Goal: Task Accomplishment & Management: Use online tool/utility

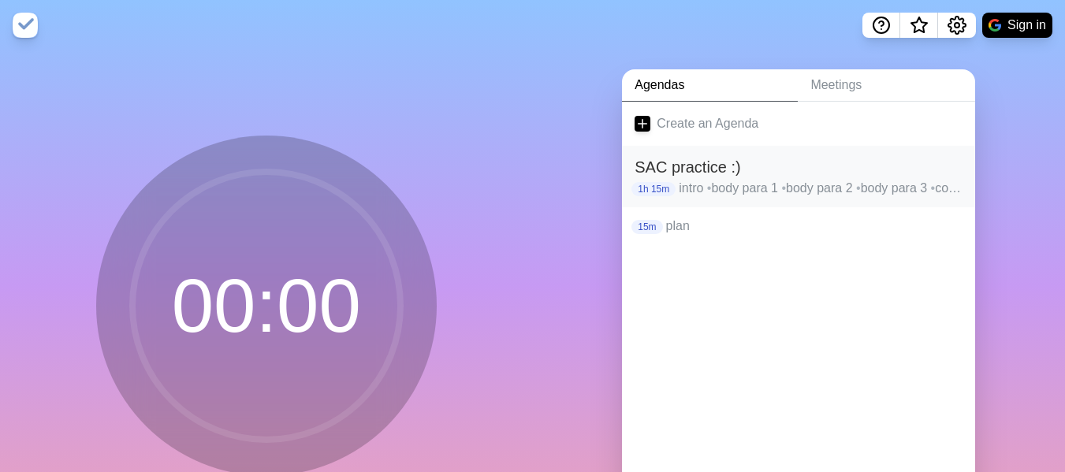
click at [914, 190] on p "intro • body para 1 • body para 2 • body para 3 • conclusion" at bounding box center [821, 188] width 284 height 19
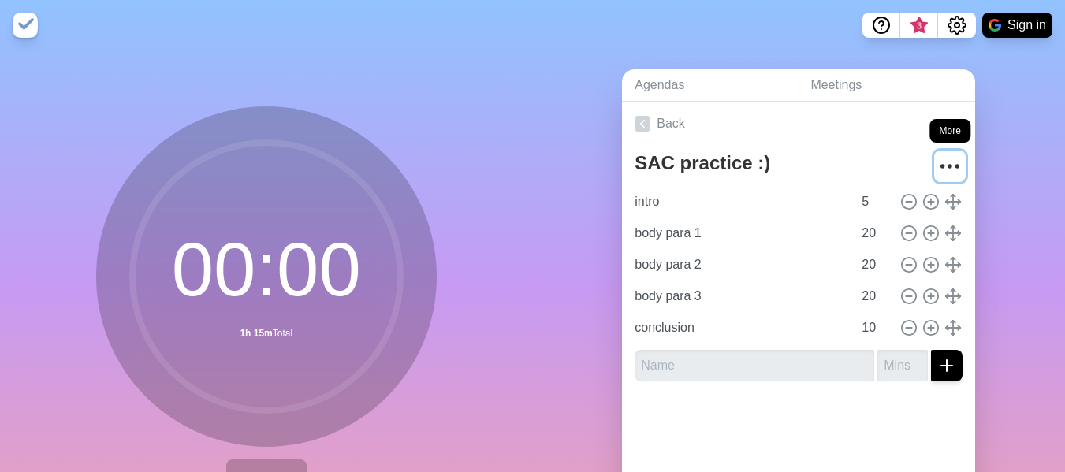
click at [937, 163] on icon "More" at bounding box center [949, 166] width 25 height 25
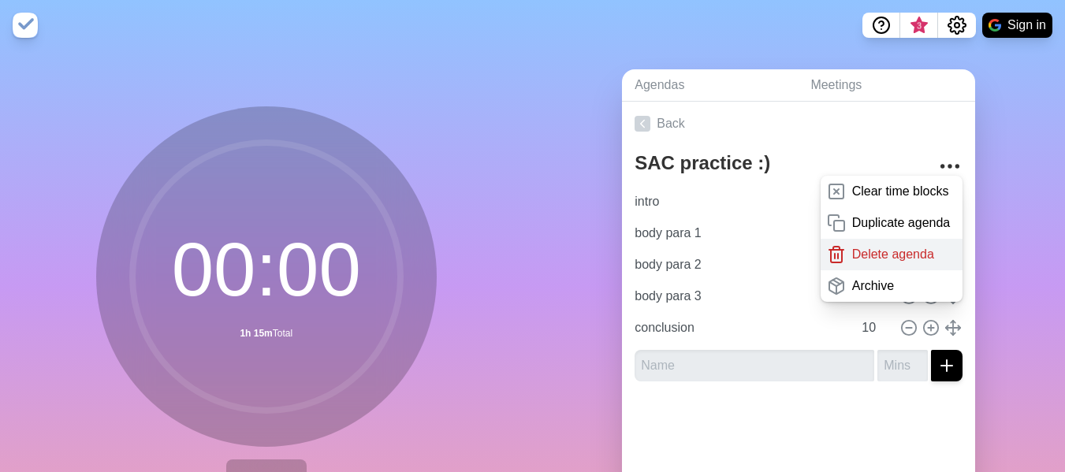
click at [854, 255] on p "Delete agenda" at bounding box center [893, 254] width 82 height 19
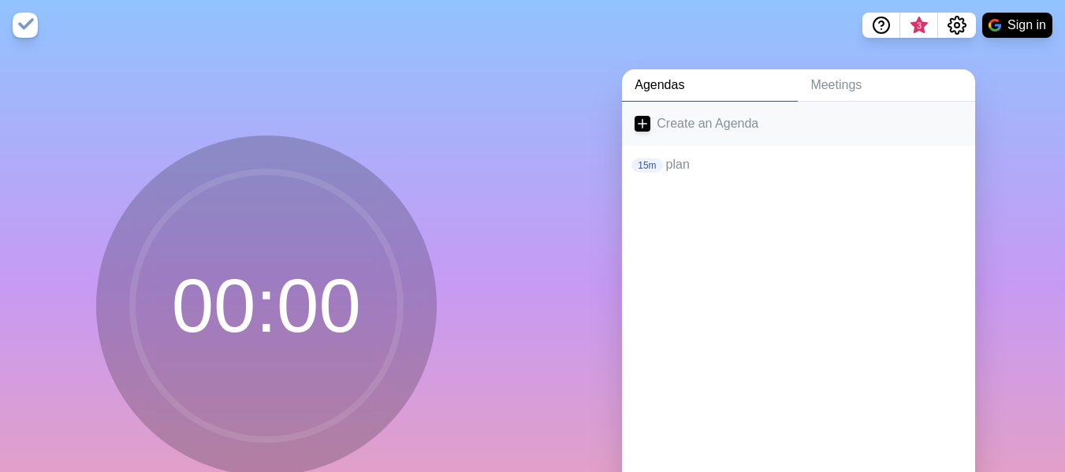
click at [724, 122] on link "Create an Agenda" at bounding box center [798, 124] width 353 height 44
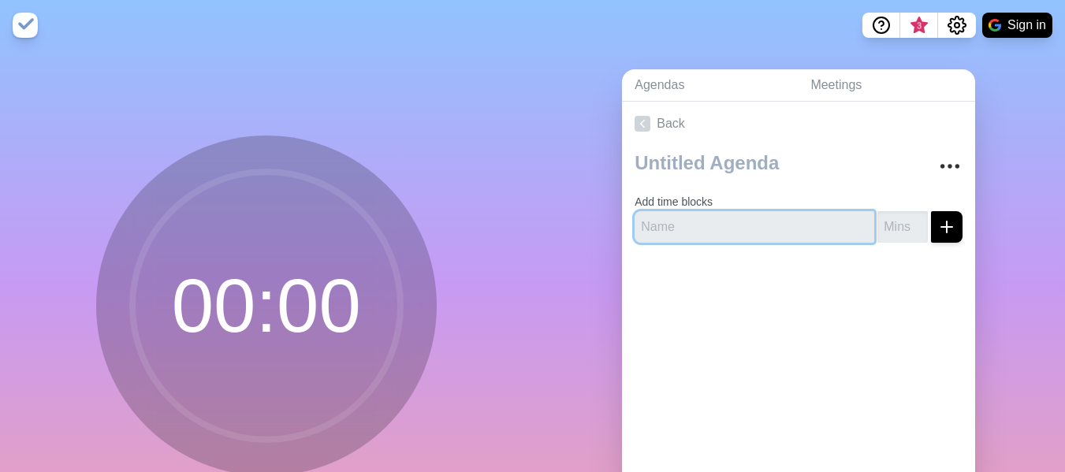
click at [697, 233] on input "text" at bounding box center [755, 227] width 240 height 32
type input "planning"
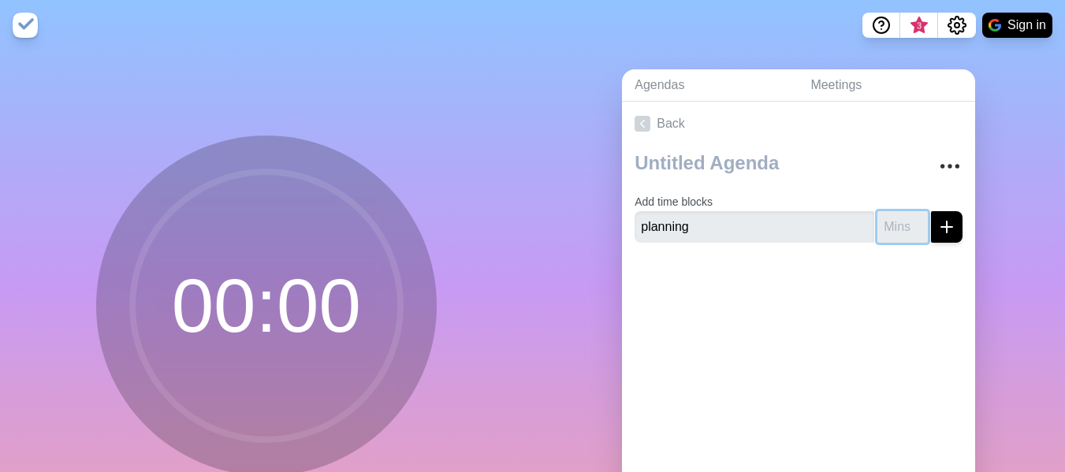
click at [877, 223] on input "number" at bounding box center [902, 227] width 50 height 32
type input "10"
click button "submit" at bounding box center [947, 227] width 32 height 32
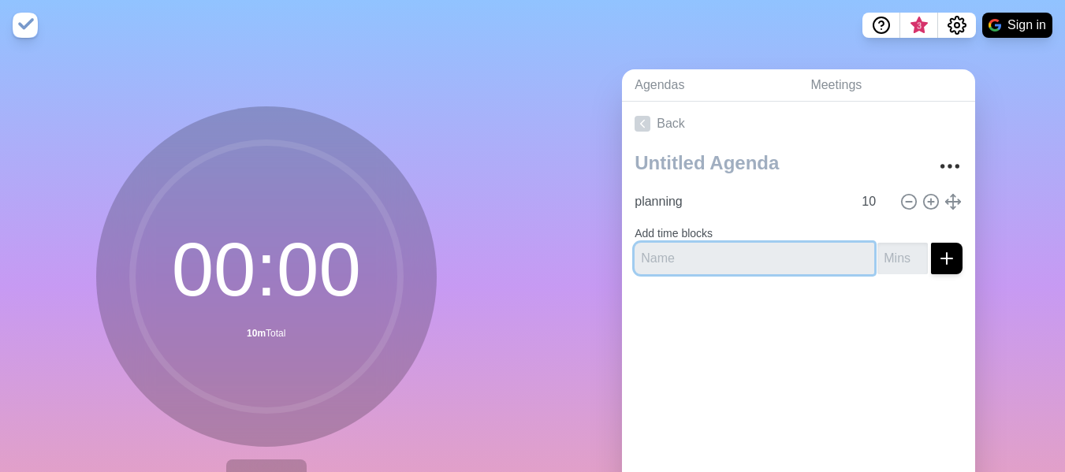
click at [667, 260] on input "text" at bounding box center [755, 259] width 240 height 32
type input "synthesising"
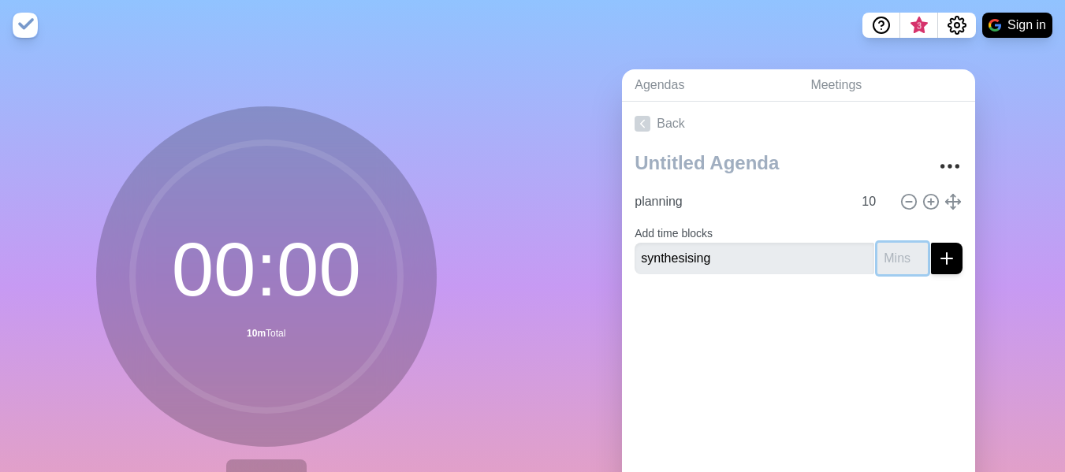
click at [885, 262] on input "number" at bounding box center [902, 259] width 50 height 32
type input "10"
click at [931, 243] on button "submit" at bounding box center [947, 259] width 32 height 32
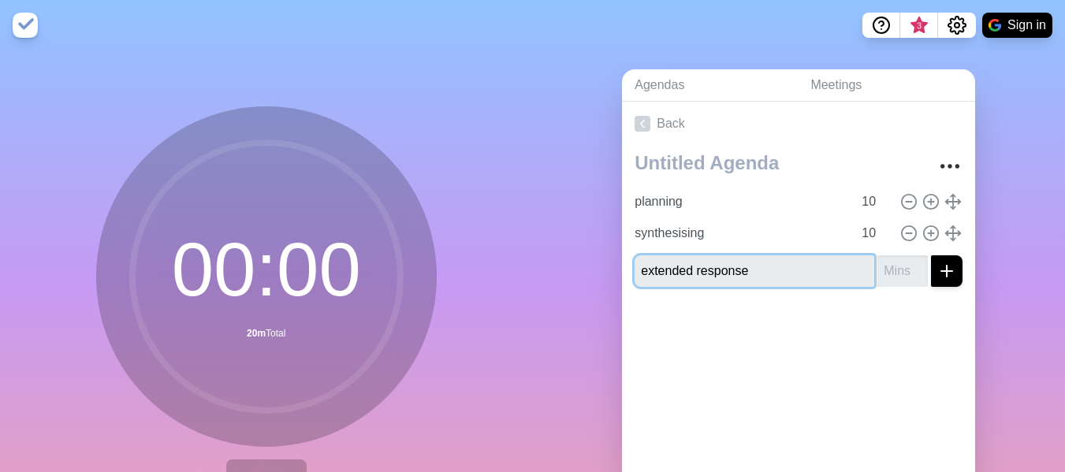
type input "extended response"
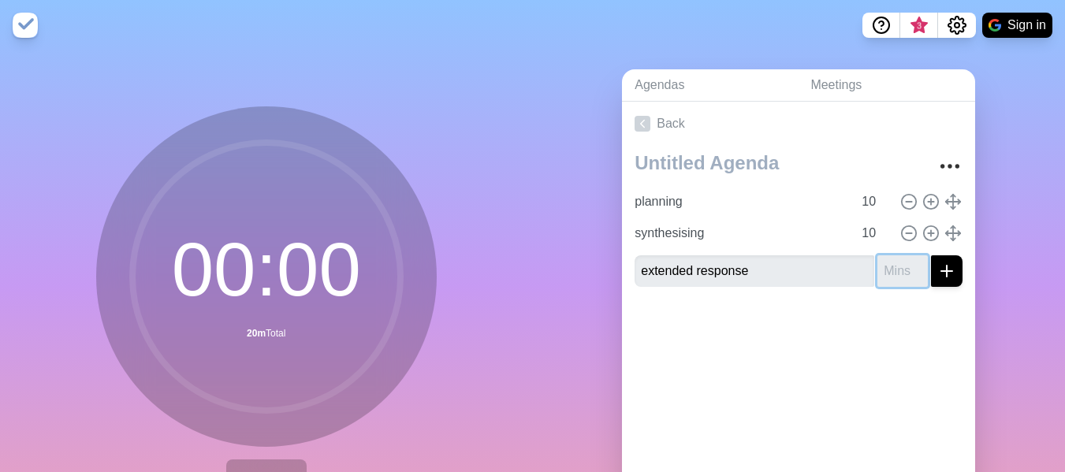
click at [877, 268] on input "number" at bounding box center [902, 271] width 50 height 32
type input "50"
click at [931, 255] on button "submit" at bounding box center [947, 271] width 32 height 32
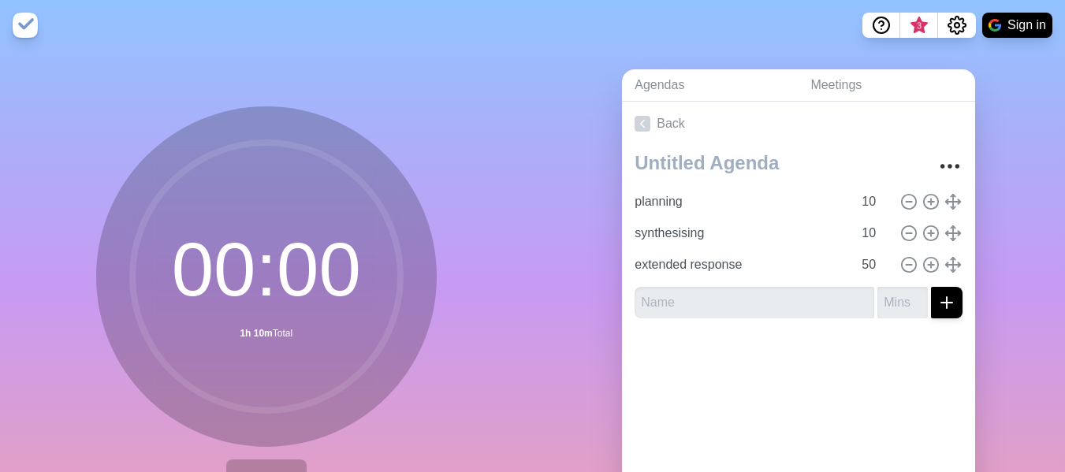
click at [434, 244] on div "00 : 00 1h 10m Total Start" at bounding box center [266, 311] width 533 height 523
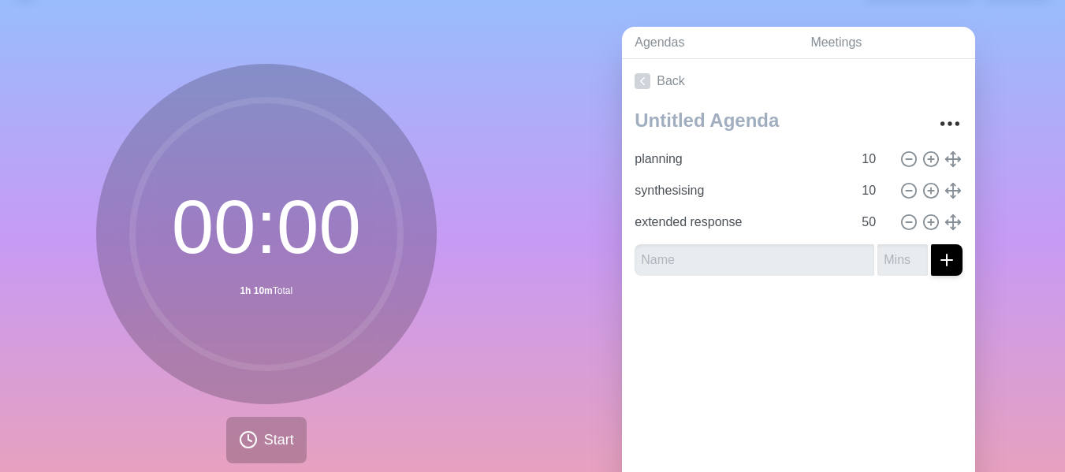
scroll to position [42, 0]
click at [264, 441] on span "Start" at bounding box center [279, 440] width 30 height 21
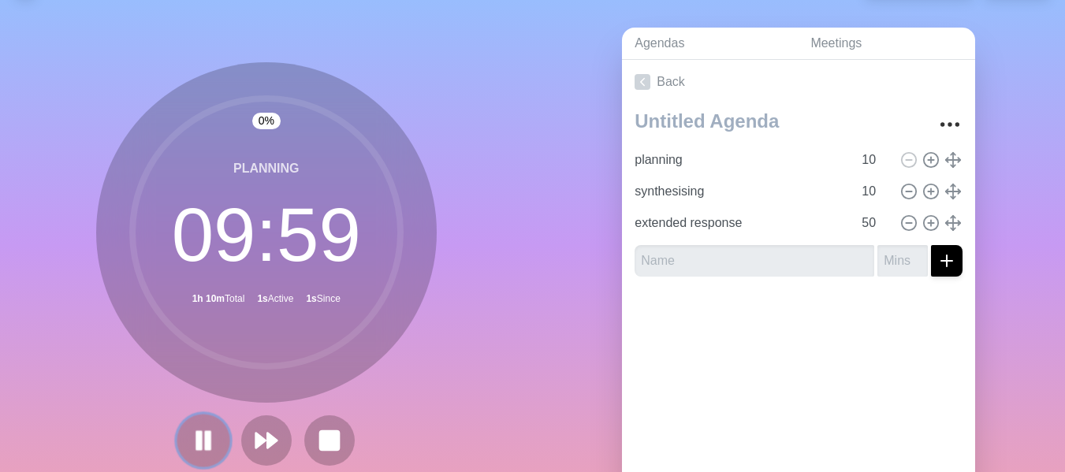
click at [196, 438] on rect at bounding box center [198, 440] width 5 height 17
click at [199, 440] on polygon at bounding box center [204, 440] width 16 height 20
click at [205, 440] on rect at bounding box center [207, 440] width 4 height 17
click at [196, 439] on polygon at bounding box center [204, 440] width 16 height 20
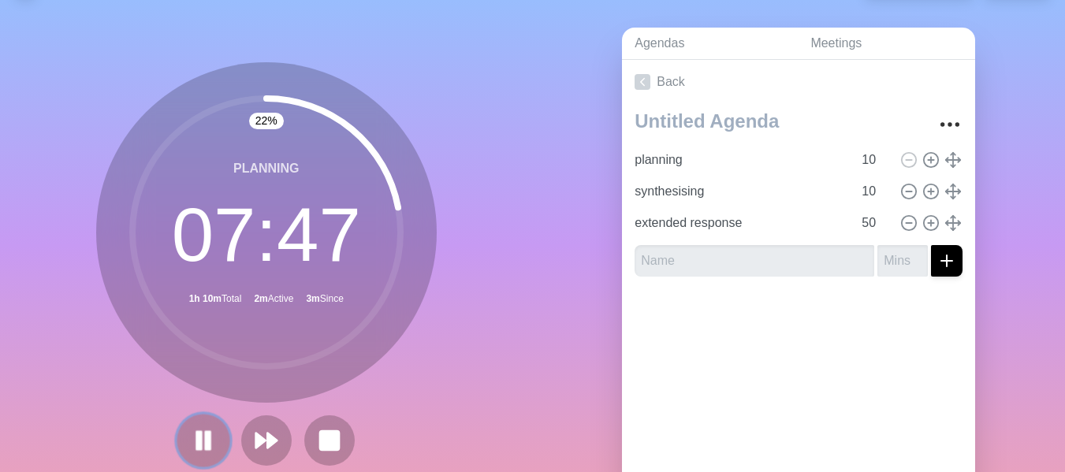
click at [209, 441] on icon at bounding box center [203, 440] width 27 height 27
click at [200, 449] on icon at bounding box center [203, 440] width 27 height 27
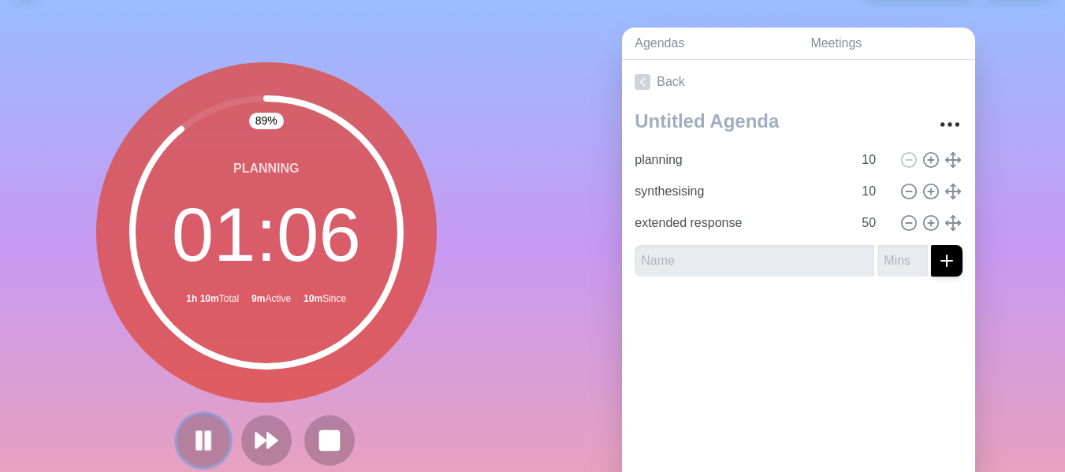
click at [196, 446] on rect at bounding box center [198, 440] width 5 height 17
click at [197, 438] on polygon at bounding box center [204, 440] width 16 height 20
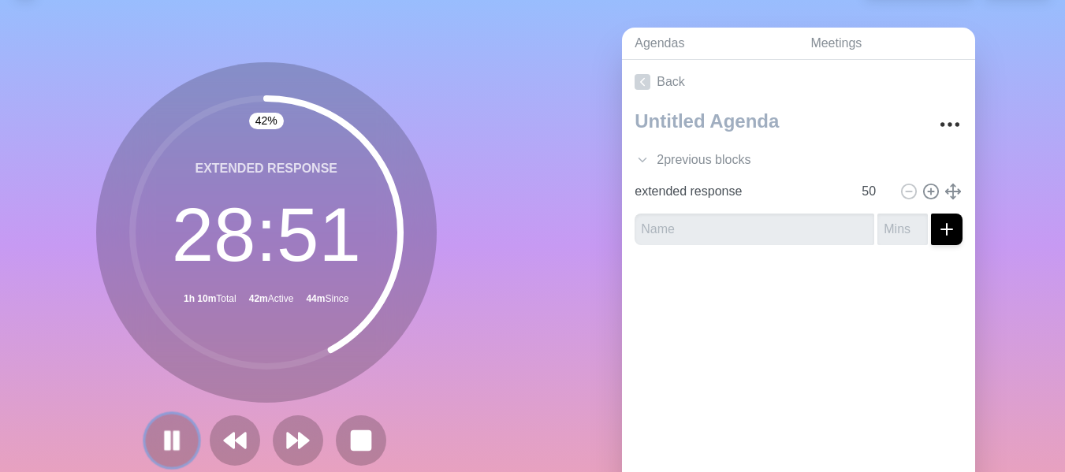
click at [177, 437] on icon at bounding box center [171, 440] width 27 height 27
click at [158, 443] on icon at bounding box center [171, 440] width 27 height 27
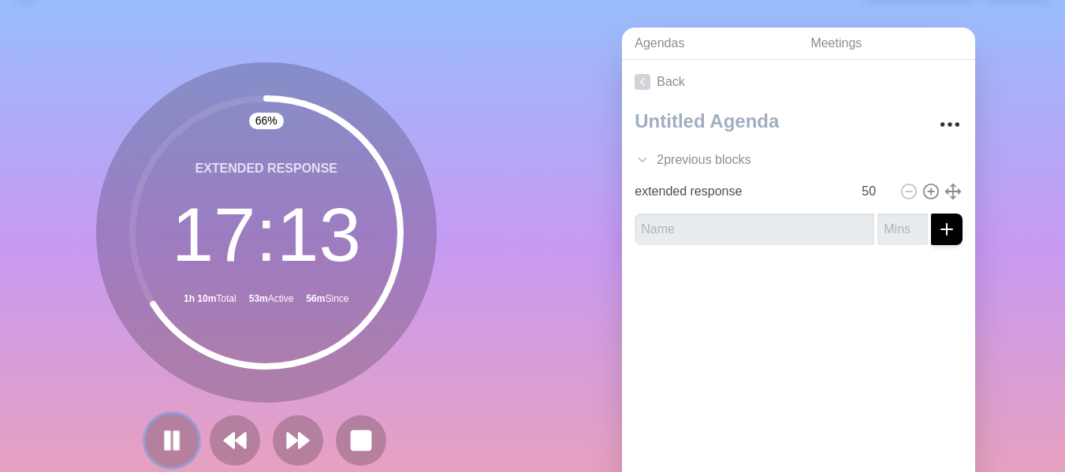
click at [174, 441] on rect at bounding box center [176, 440] width 5 height 17
click at [178, 434] on icon at bounding box center [171, 440] width 27 height 27
